Goal: Navigation & Orientation: Find specific page/section

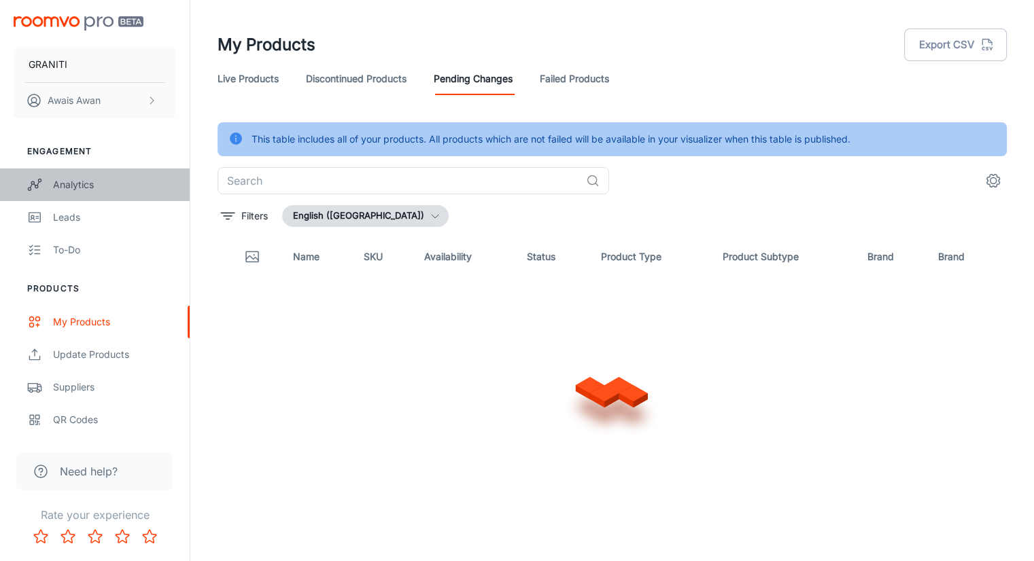
click at [100, 190] on div "Analytics" at bounding box center [114, 184] width 123 height 15
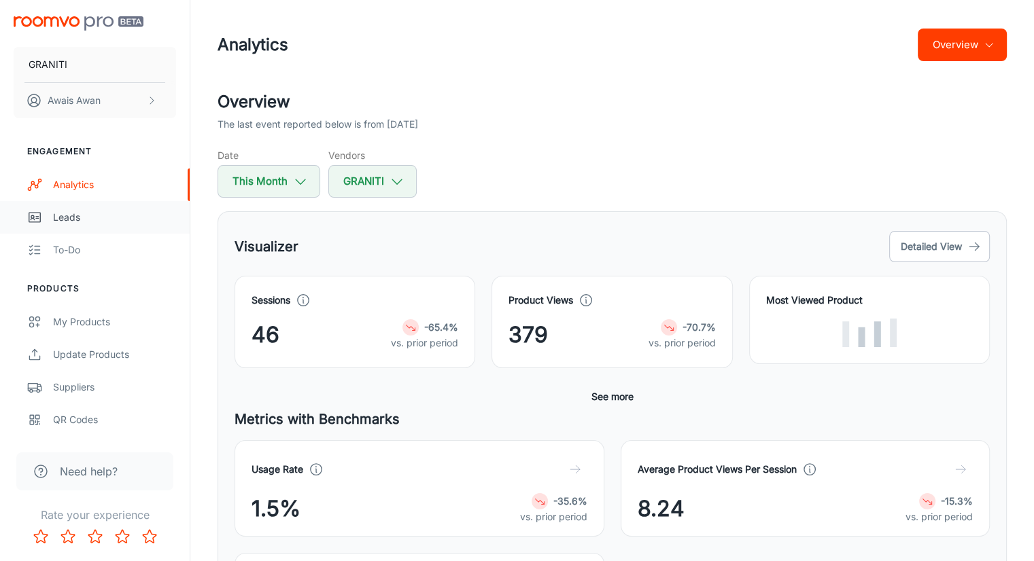
click at [94, 222] on div "Leads" at bounding box center [114, 217] width 123 height 15
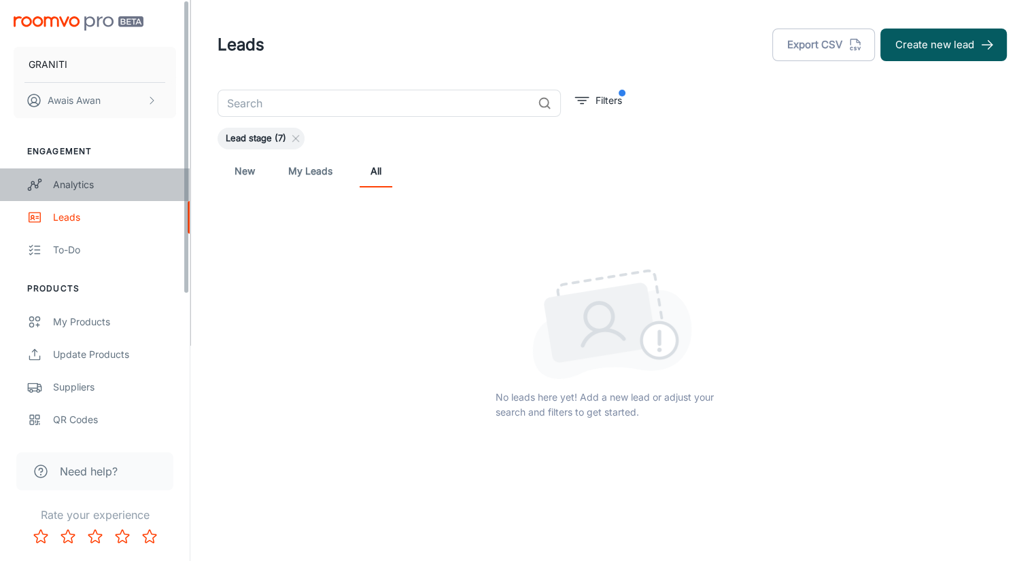
click at [115, 181] on div "Analytics" at bounding box center [114, 184] width 123 height 15
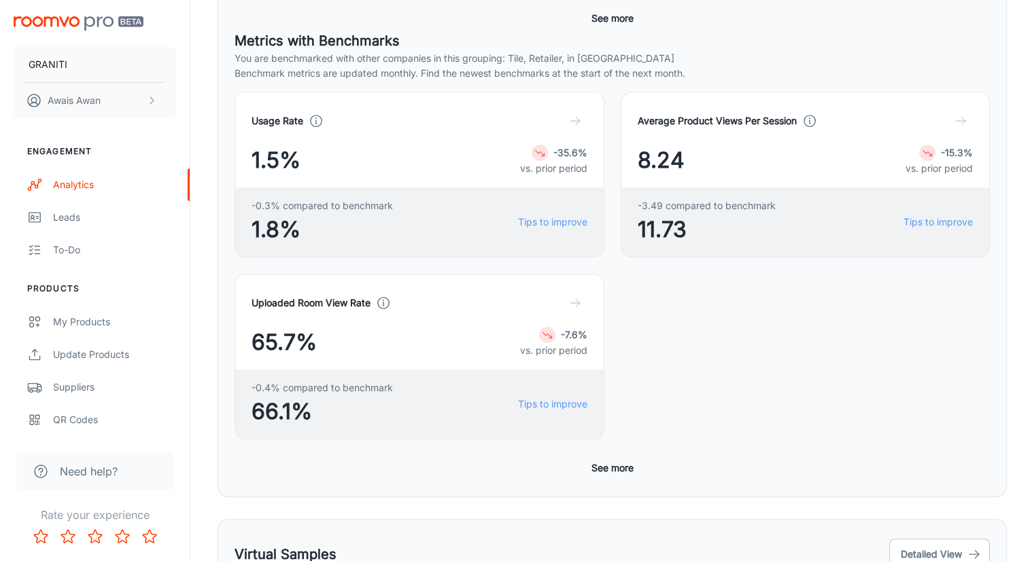
scroll to position [107, 0]
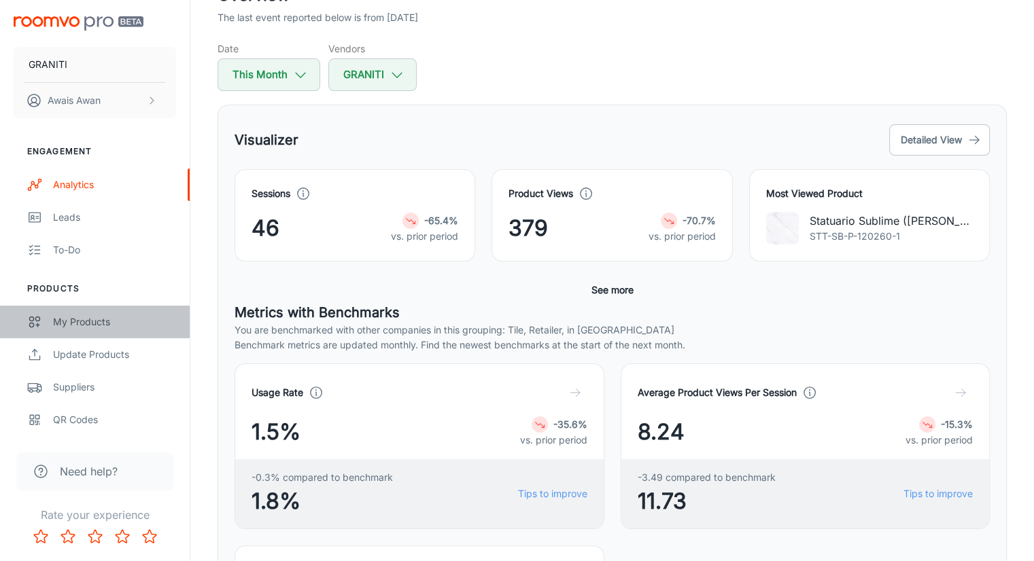
click at [92, 315] on div "My Products" at bounding box center [114, 322] width 123 height 15
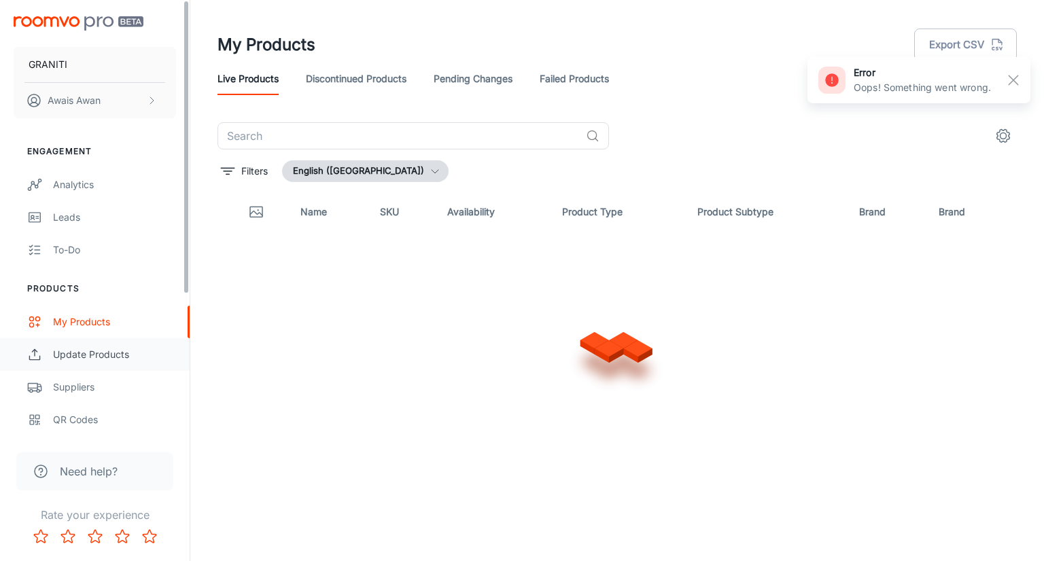
click at [117, 356] on div "Update Products" at bounding box center [114, 354] width 123 height 15
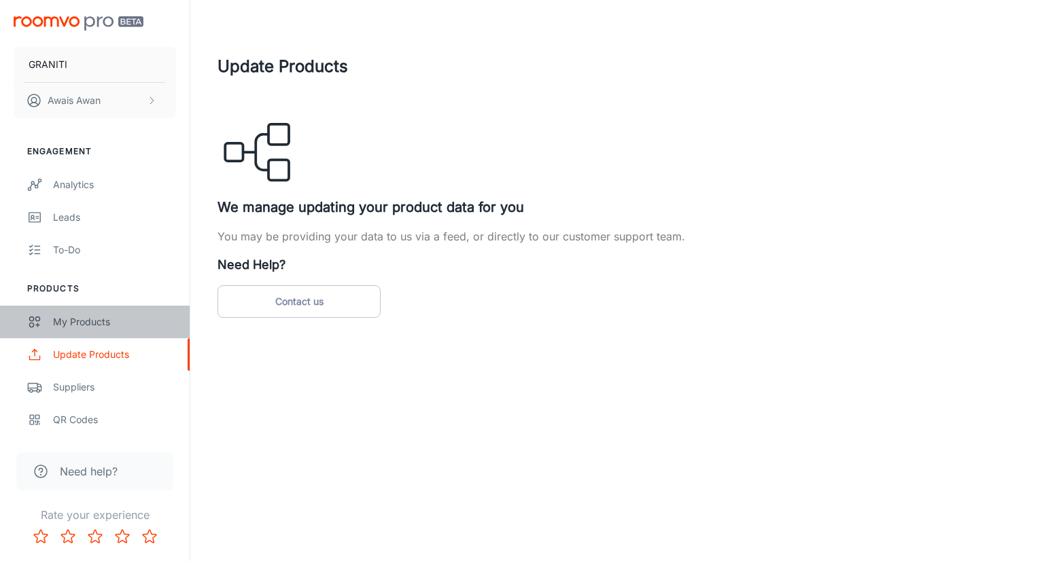
click at [84, 328] on div "My Products" at bounding box center [114, 322] width 123 height 15
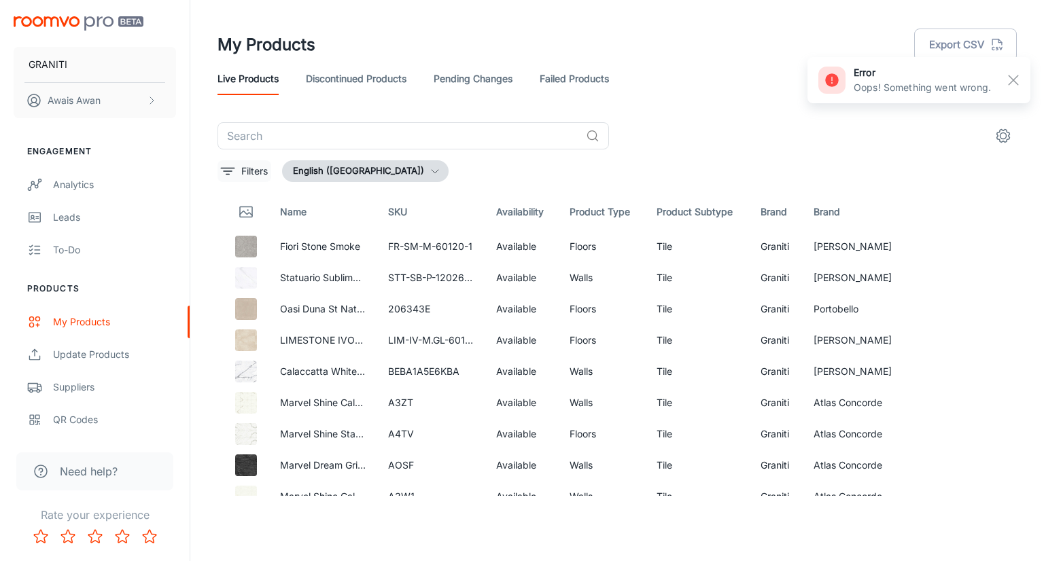
click at [222, 176] on icon "filter" at bounding box center [228, 171] width 16 height 16
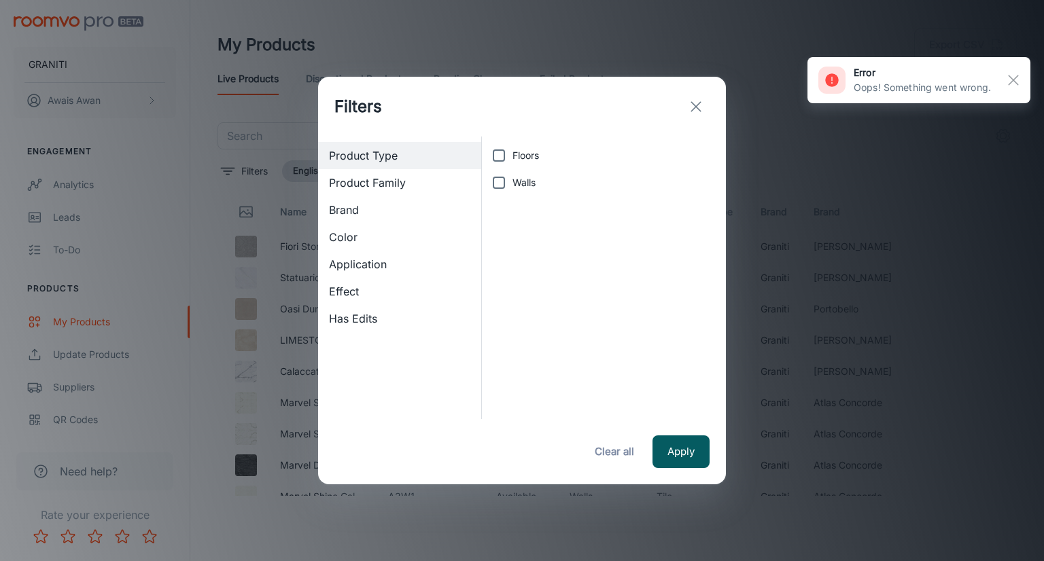
click at [365, 218] on span "Brand" at bounding box center [399, 210] width 141 height 16
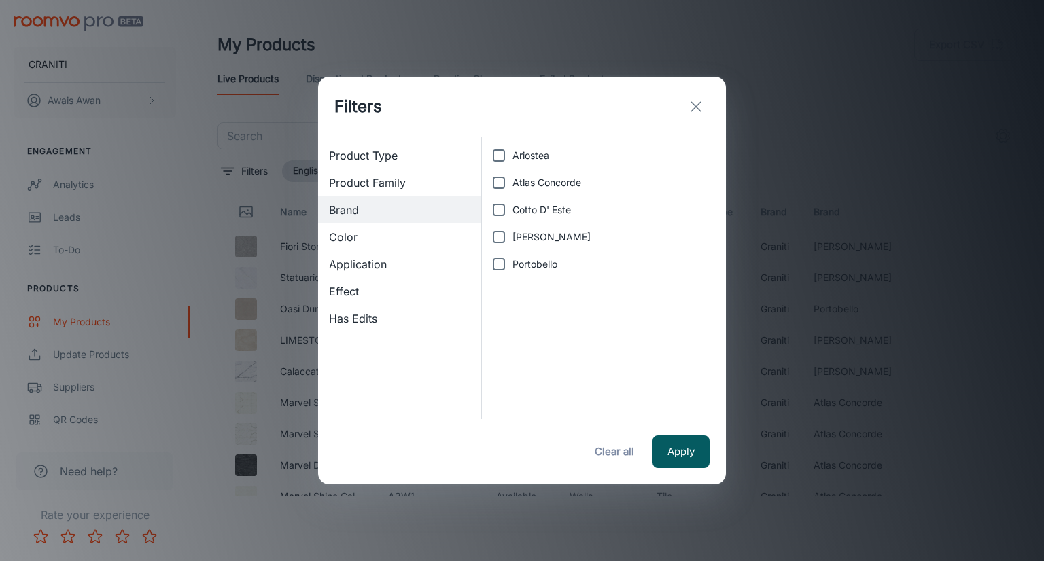
click at [706, 107] on button "exit" at bounding box center [695, 106] width 27 height 27
